Goal: Find specific page/section: Find specific page/section

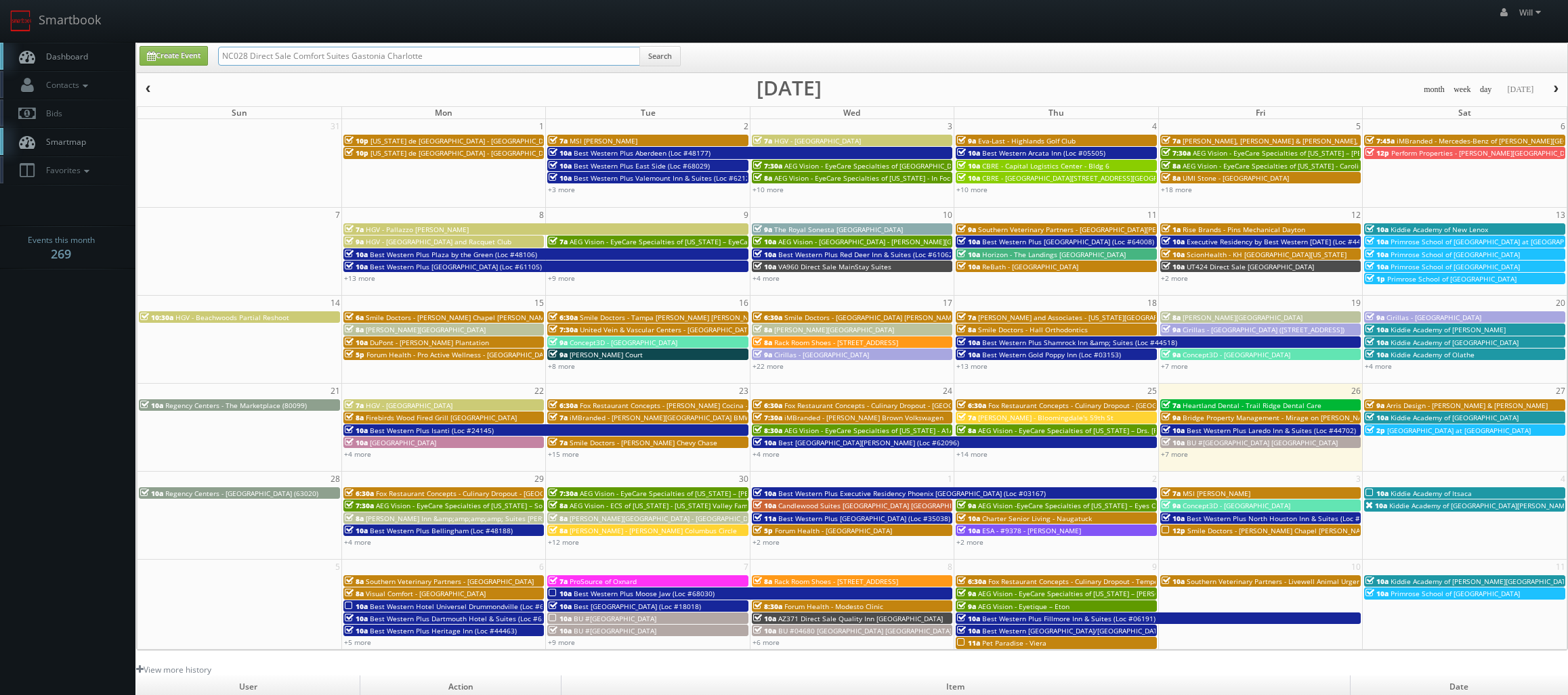
drag, startPoint x: 408, startPoint y: 56, endPoint x: 116, endPoint y: 14, distance: 295.0
click at [116, 14] on body "Smartbook Toggle Side Navigation Toggle Top Navigation Will Will Profile Logout…" at bounding box center [784, 464] width 1568 height 929
paste input "(09-04-25) MA292 Cambria Hotel Plymouth - 10 Rooms"
drag, startPoint x: 264, startPoint y: 53, endPoint x: 65, endPoint y: 25, distance: 201.0
click at [62, 27] on body "Smartbook Toggle Side Navigation Toggle Top Navigation Will Will Profile Logout…" at bounding box center [784, 464] width 1568 height 929
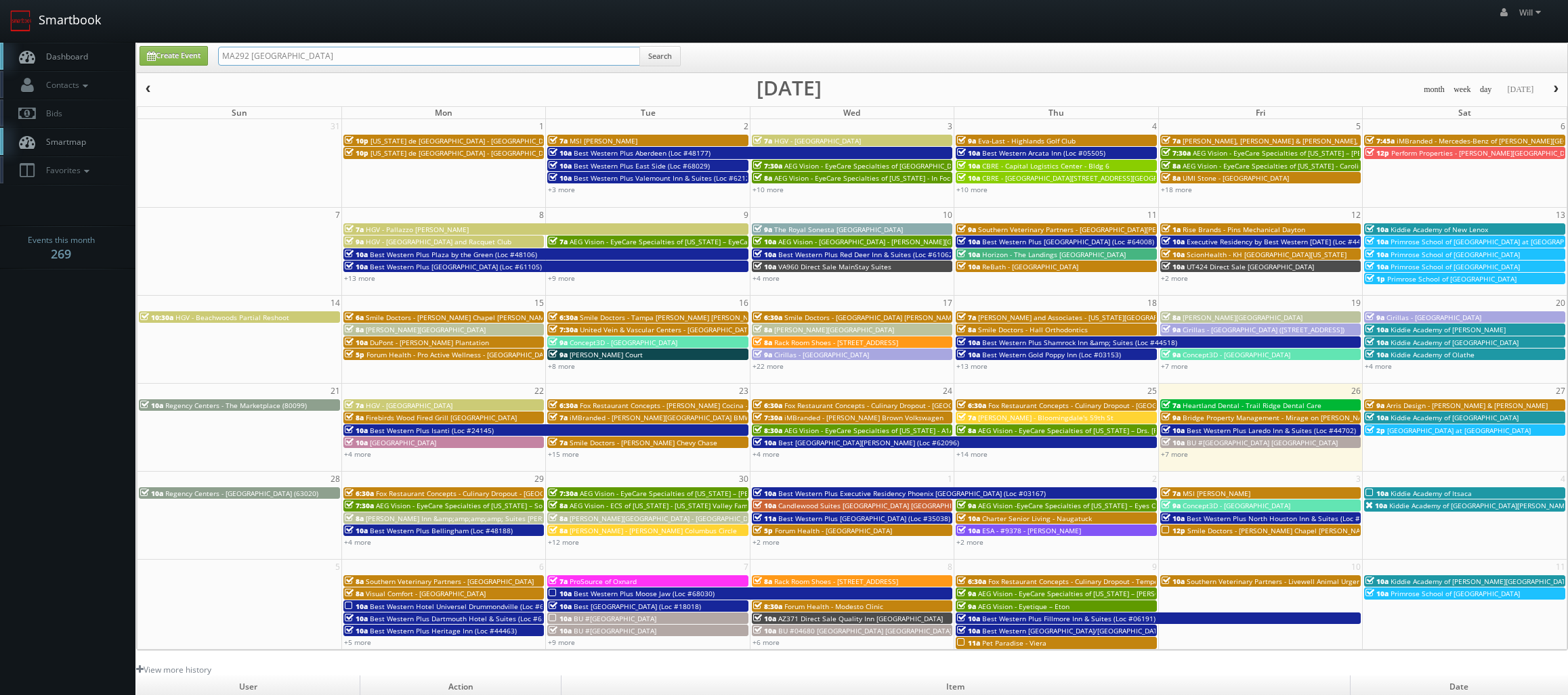
type input "MA292 Cambria Hotel Plymouth"
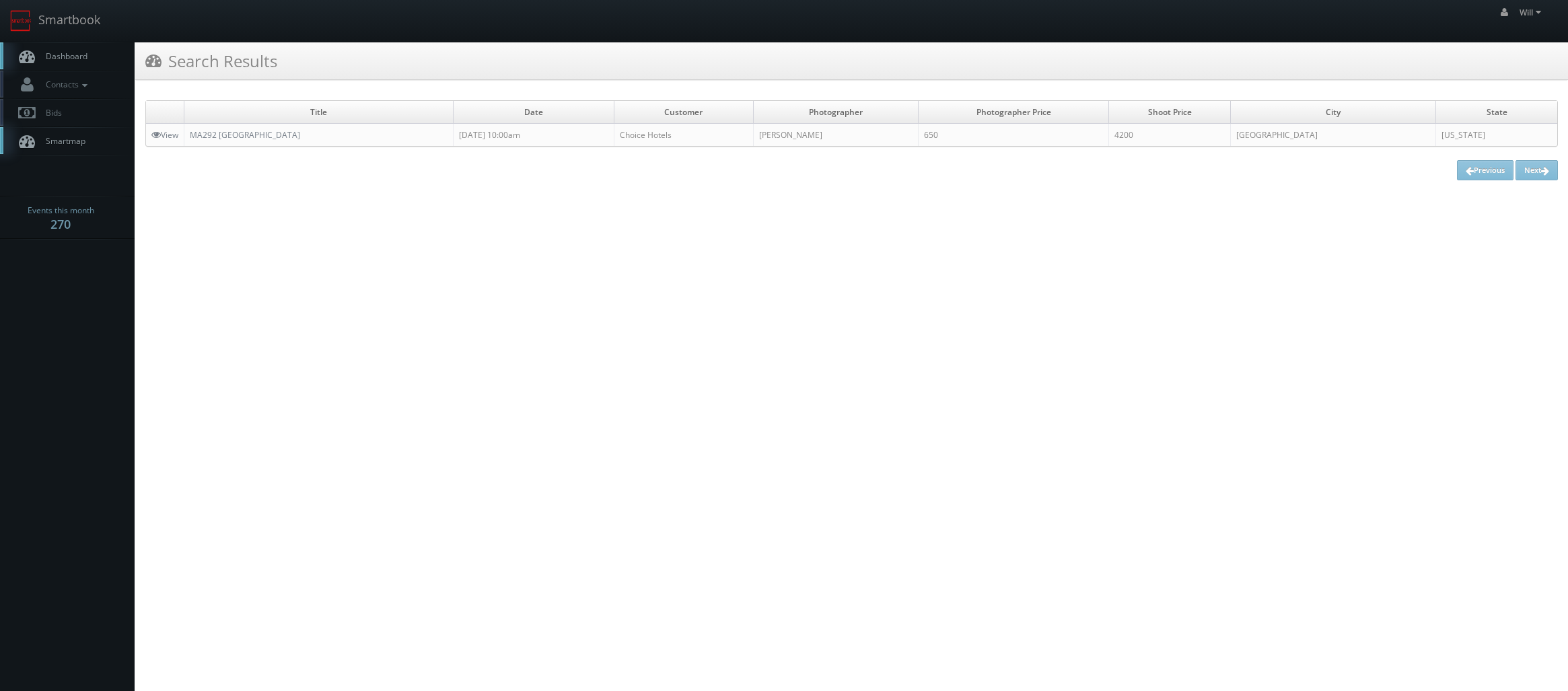
click at [254, 141] on td "MA292 [GEOGRAPHIC_DATA]" at bounding box center [319, 135] width 269 height 23
click at [261, 133] on link "MA292 [GEOGRAPHIC_DATA]" at bounding box center [245, 134] width 110 height 11
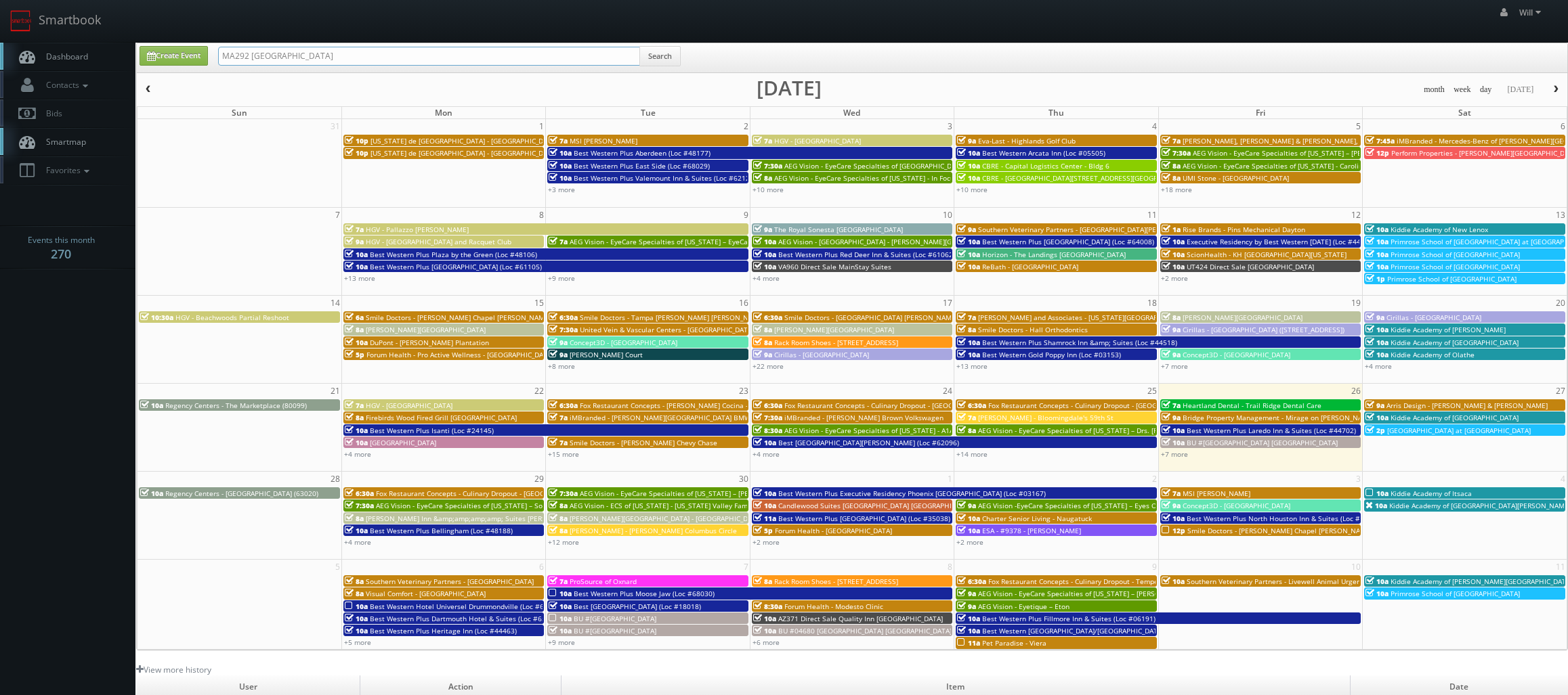
drag, startPoint x: 282, startPoint y: 40, endPoint x: 141, endPoint y: 15, distance: 143.2
click at [142, 15] on body "Smartbook Toggle Side Navigation Toggle Top Navigation Will Will Profile Logout…" at bounding box center [784, 464] width 1568 height 929
paste input "(07-29-25) L&E Research Raleigh"
drag, startPoint x: 263, startPoint y: 55, endPoint x: 118, endPoint y: 42, distance: 145.6
click at [118, 44] on body "Smartbook Toggle Side Navigation Toggle Top Navigation Will Will Profile Logout…" at bounding box center [784, 464] width 1568 height 929
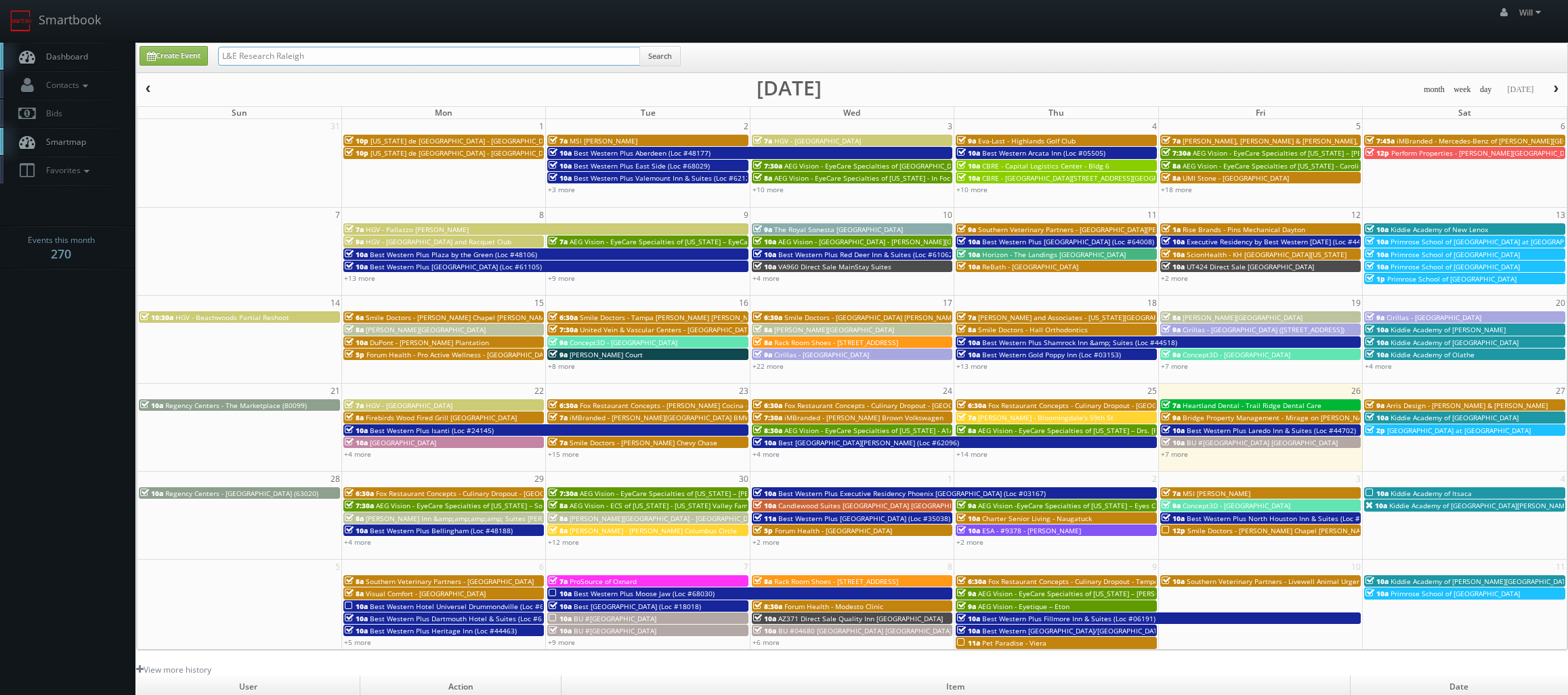
type input "L&E Research Raleigh"
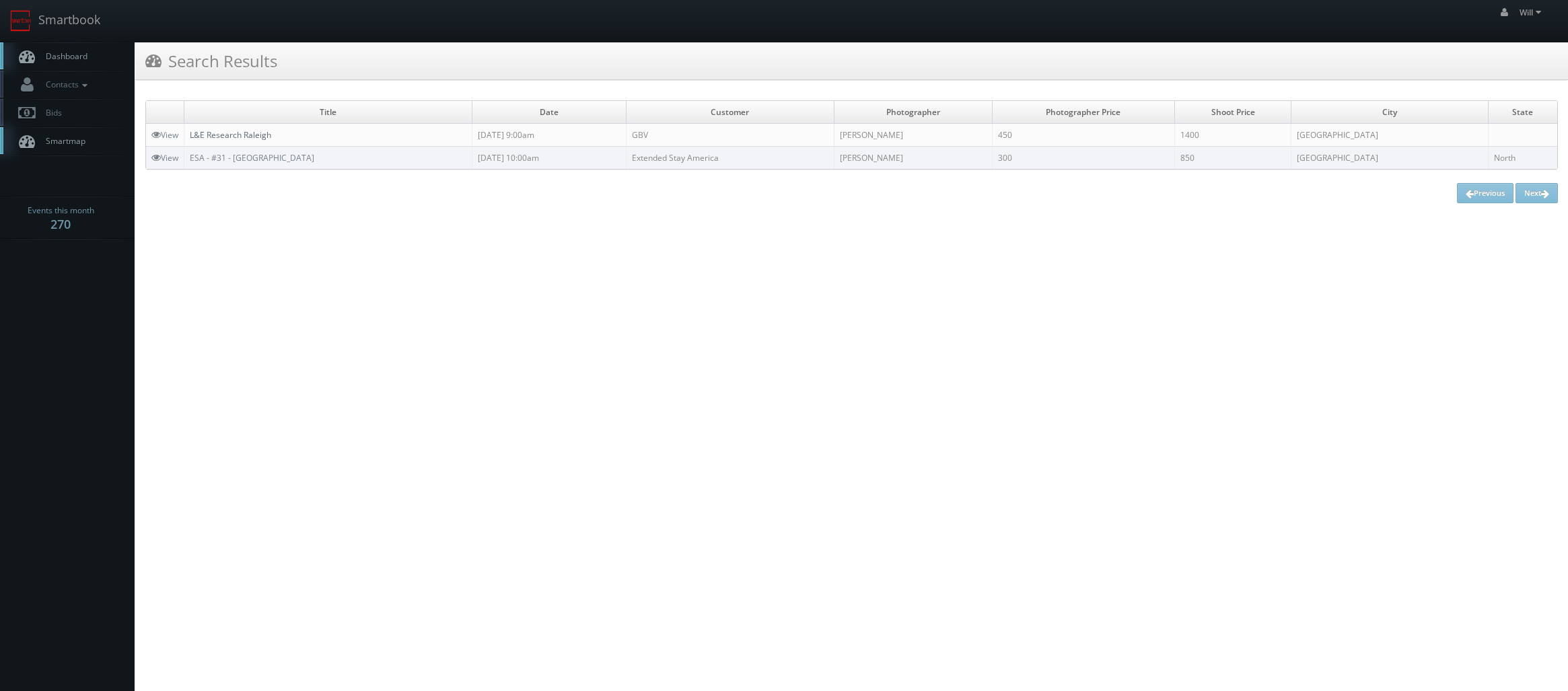
click at [254, 133] on link "L&E Research Raleigh" at bounding box center [230, 134] width 81 height 11
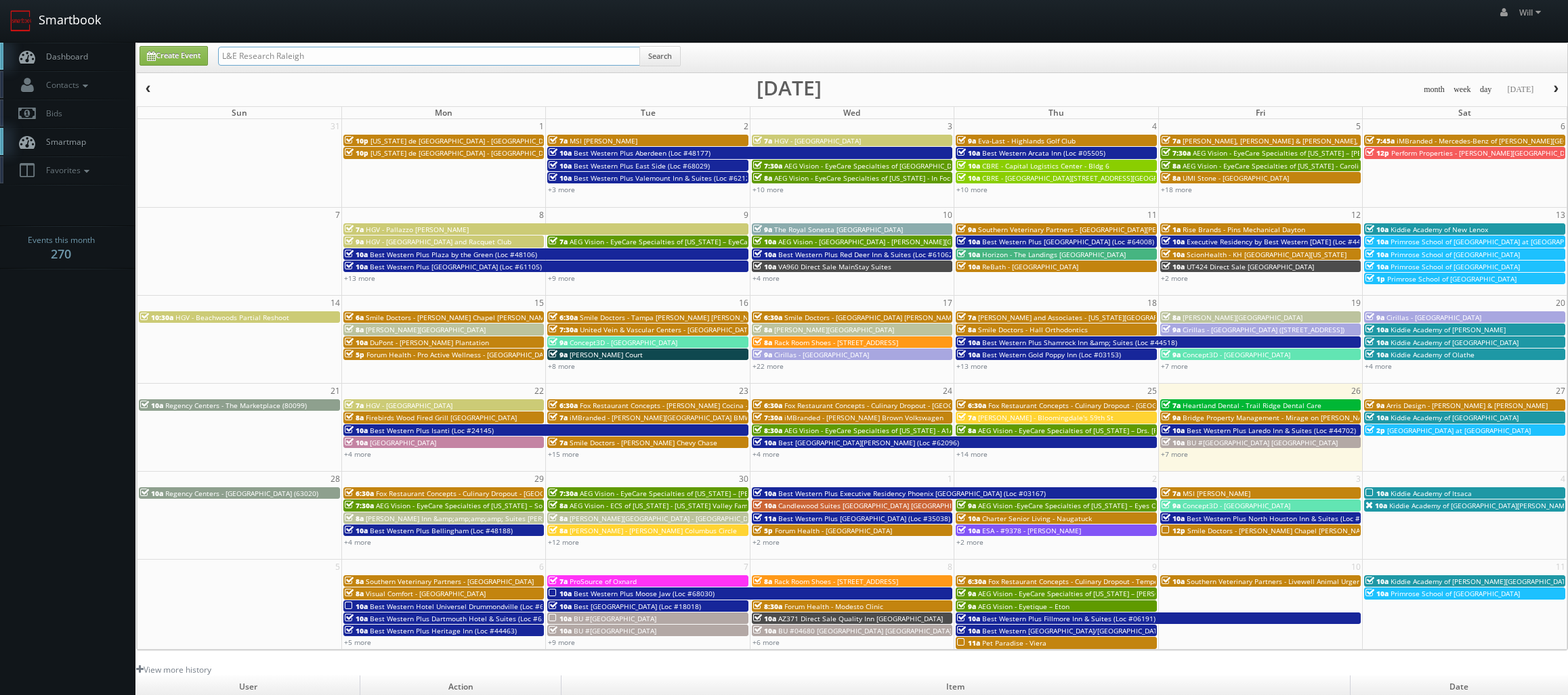
drag, startPoint x: 367, startPoint y: 60, endPoint x: 77, endPoint y: 14, distance: 293.6
click at [76, 15] on body "Smartbook Toggle Side Navigation Toggle Top Navigation Will Will Profile Logout…" at bounding box center [784, 464] width 1568 height 929
paste input "[GEOGRAPHIC_DATA] [US_STATE] [US_STATE]"
type input "[GEOGRAPHIC_DATA] [US_STATE] [US_STATE]"
click at [664, 57] on button "Search" at bounding box center [660, 56] width 41 height 21
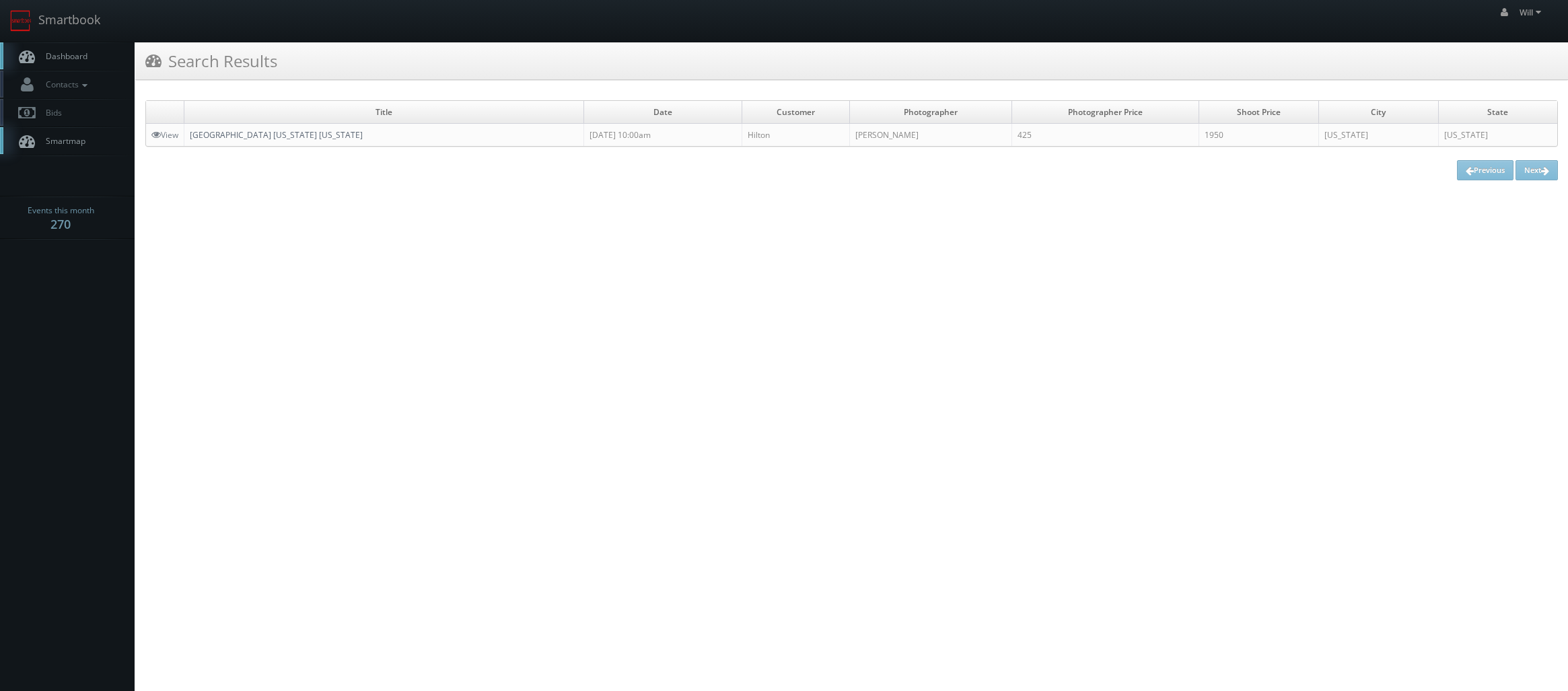
click at [341, 132] on link "[GEOGRAPHIC_DATA] [US_STATE] [US_STATE]" at bounding box center [276, 134] width 173 height 11
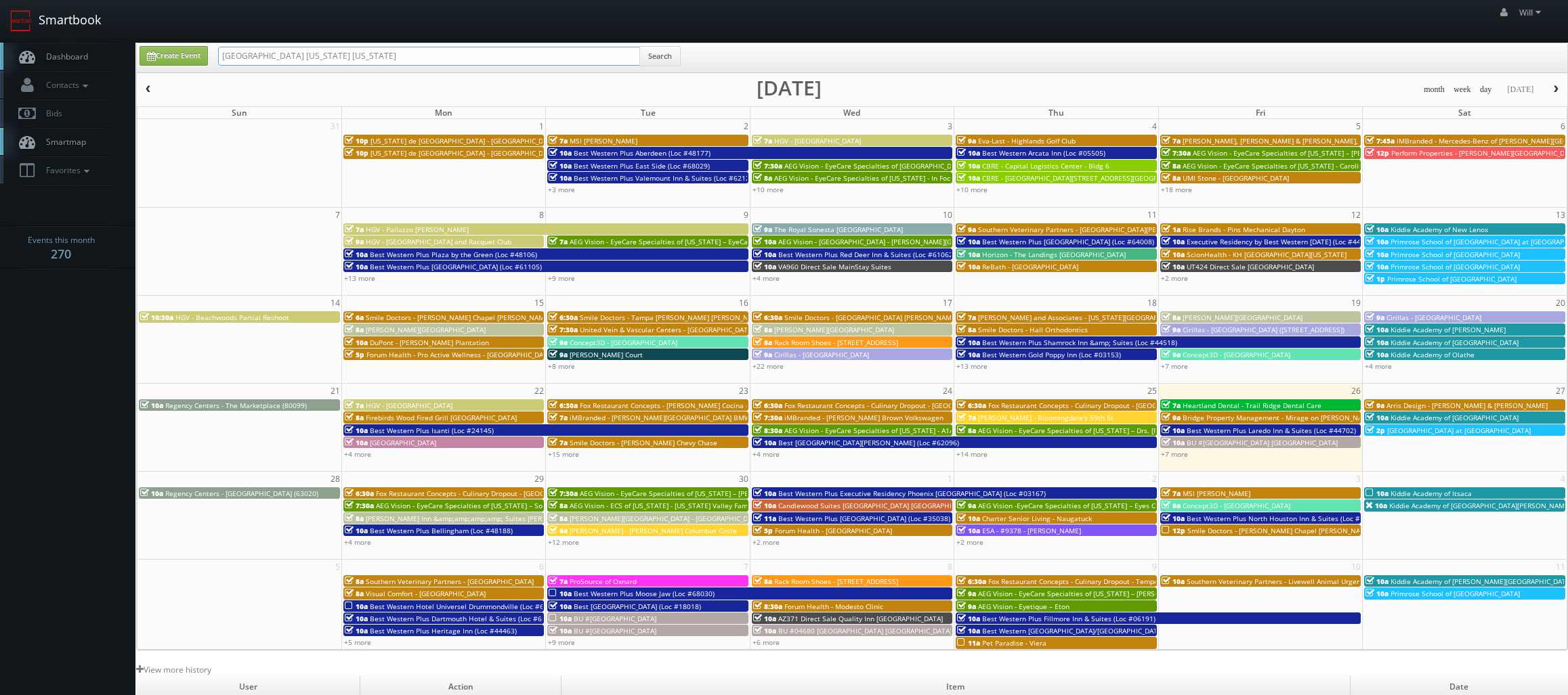
drag, startPoint x: 407, startPoint y: 58, endPoint x: 46, endPoint y: 37, distance: 361.6
click at [47, 36] on body "Smartbook Toggle Side Navigation Toggle Top Navigation Will Will Profile Logout…" at bounding box center [784, 464] width 1568 height 929
paste input "(08-25-25) Tutera Ridgeland Senior Living"
drag, startPoint x: 266, startPoint y: 57, endPoint x: 157, endPoint y: 53, distance: 109.1
click at [157, 53] on div "Create Event (08-25-25) Tutera Ridgeland Senior Living Search" at bounding box center [853, 59] width 1448 height 27
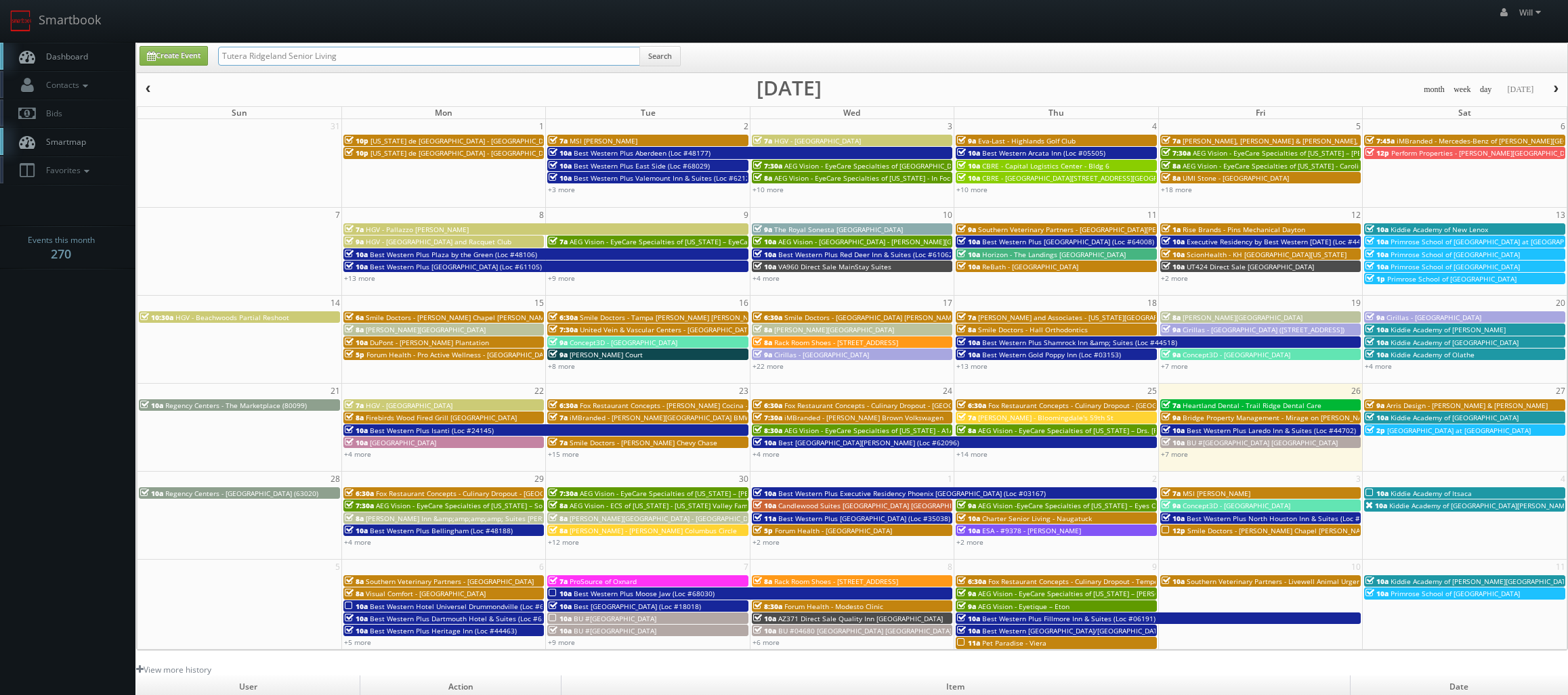
type input "Tutera Ridgeland Senior Living"
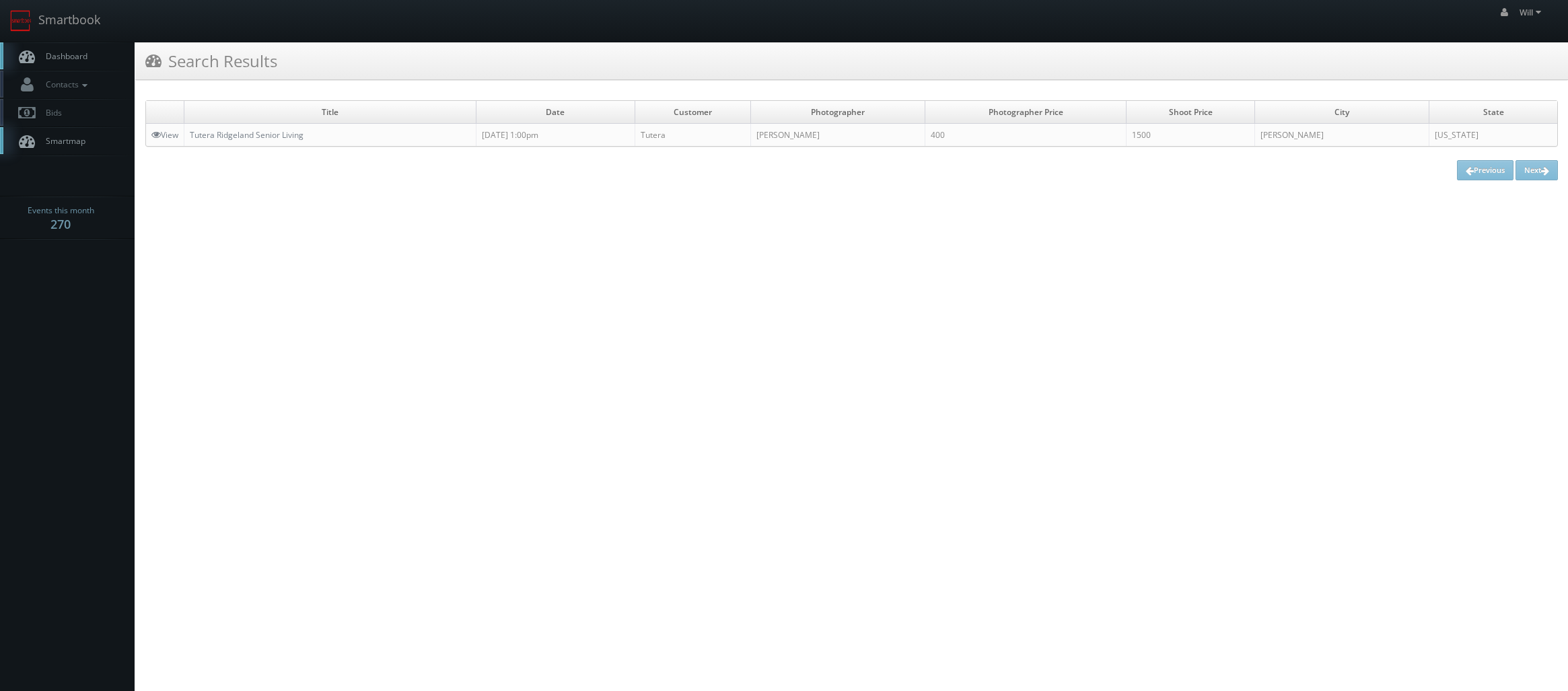
click at [306, 132] on td "Tutera Ridgeland Senior Living" at bounding box center [330, 135] width 292 height 23
click at [303, 132] on link "Tutera Ridgeland Senior Living" at bounding box center [247, 134] width 114 height 11
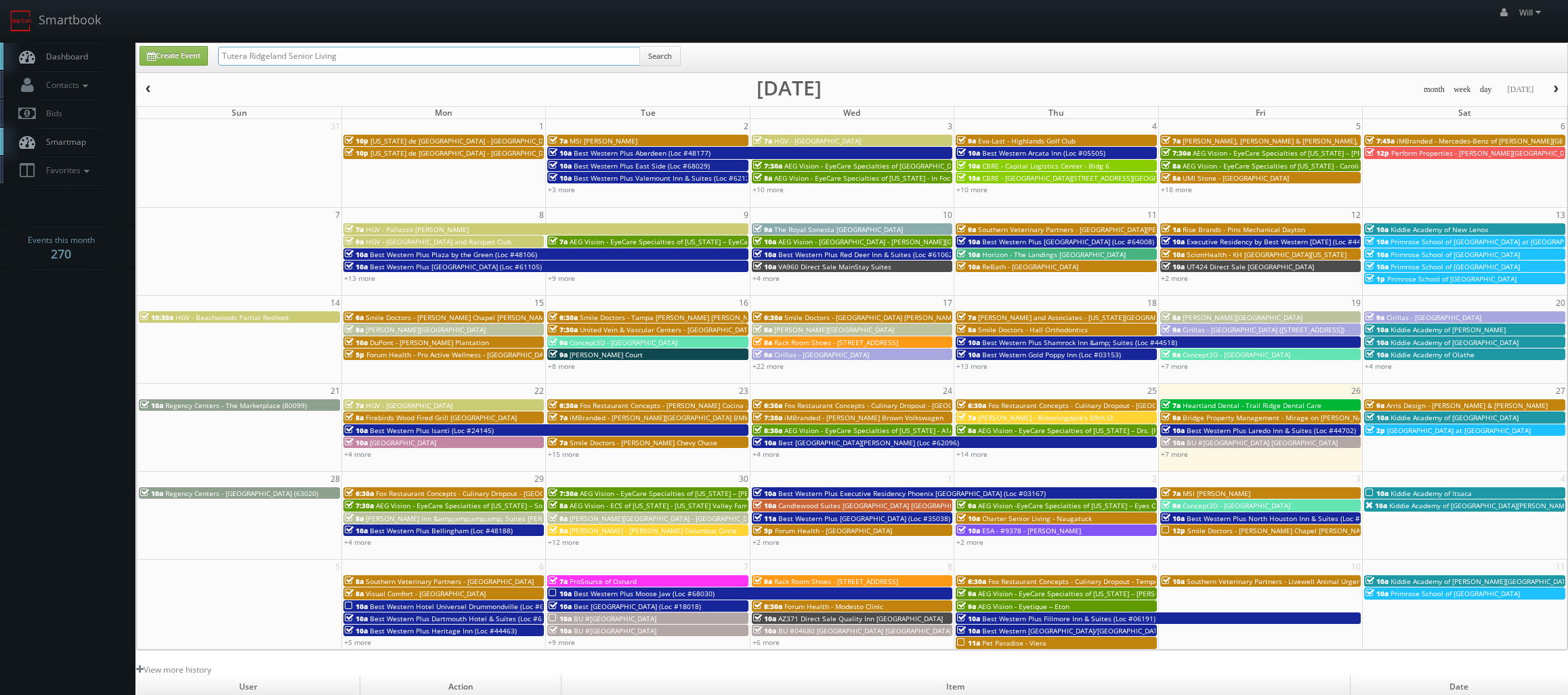
drag, startPoint x: 363, startPoint y: 50, endPoint x: 139, endPoint y: 40, distance: 224.2
click at [139, 40] on body "Smartbook Toggle Side Navigation Toggle Top Navigation Will Will Profile Logout…" at bounding box center [784, 464] width 1568 height 929
paste input "Howl at the Moon [GEOGRAPHIC_DATA]"
type input "Howl at the Moon [GEOGRAPHIC_DATA]"
click at [663, 57] on button "Search" at bounding box center [660, 56] width 41 height 21
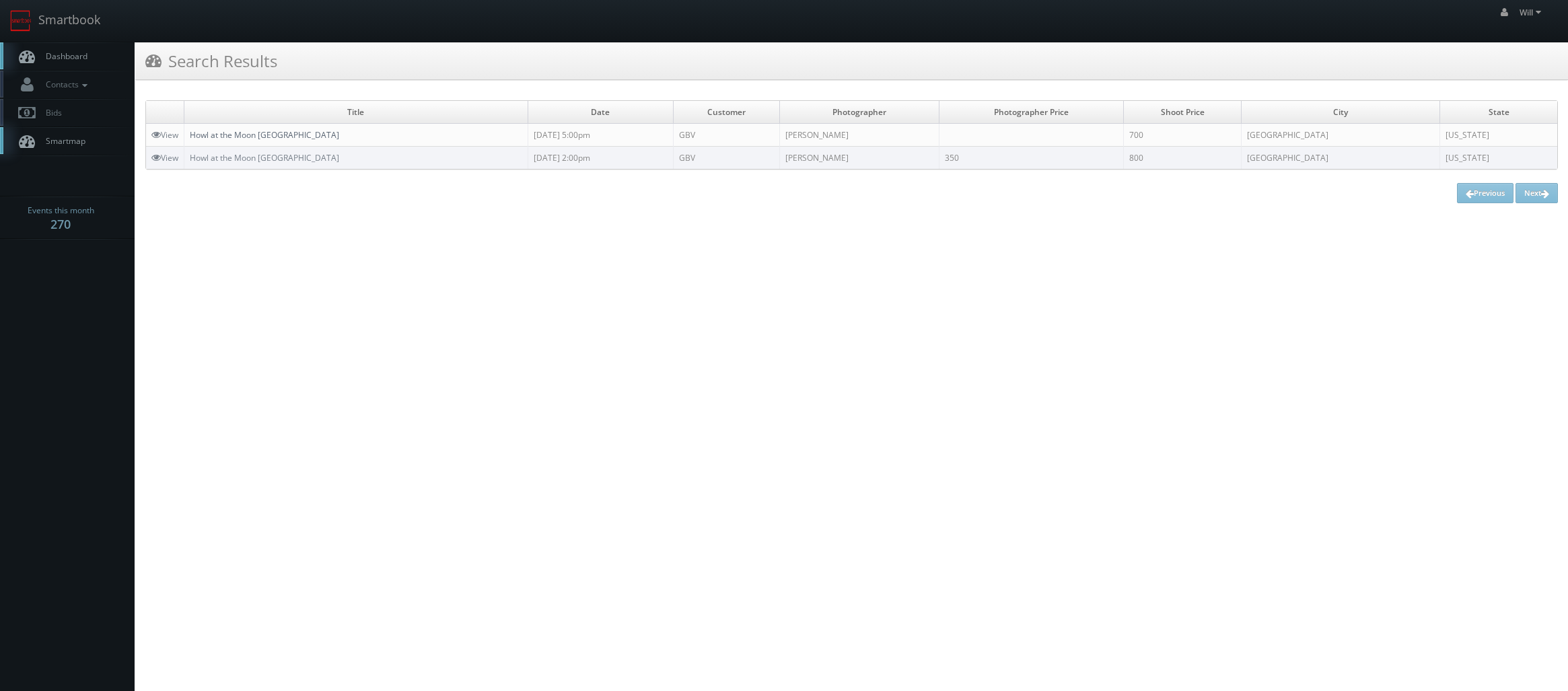
click at [243, 134] on link "Howl at the Moon [GEOGRAPHIC_DATA]" at bounding box center [264, 134] width 150 height 11
